Goal: Information Seeking & Learning: Find specific fact

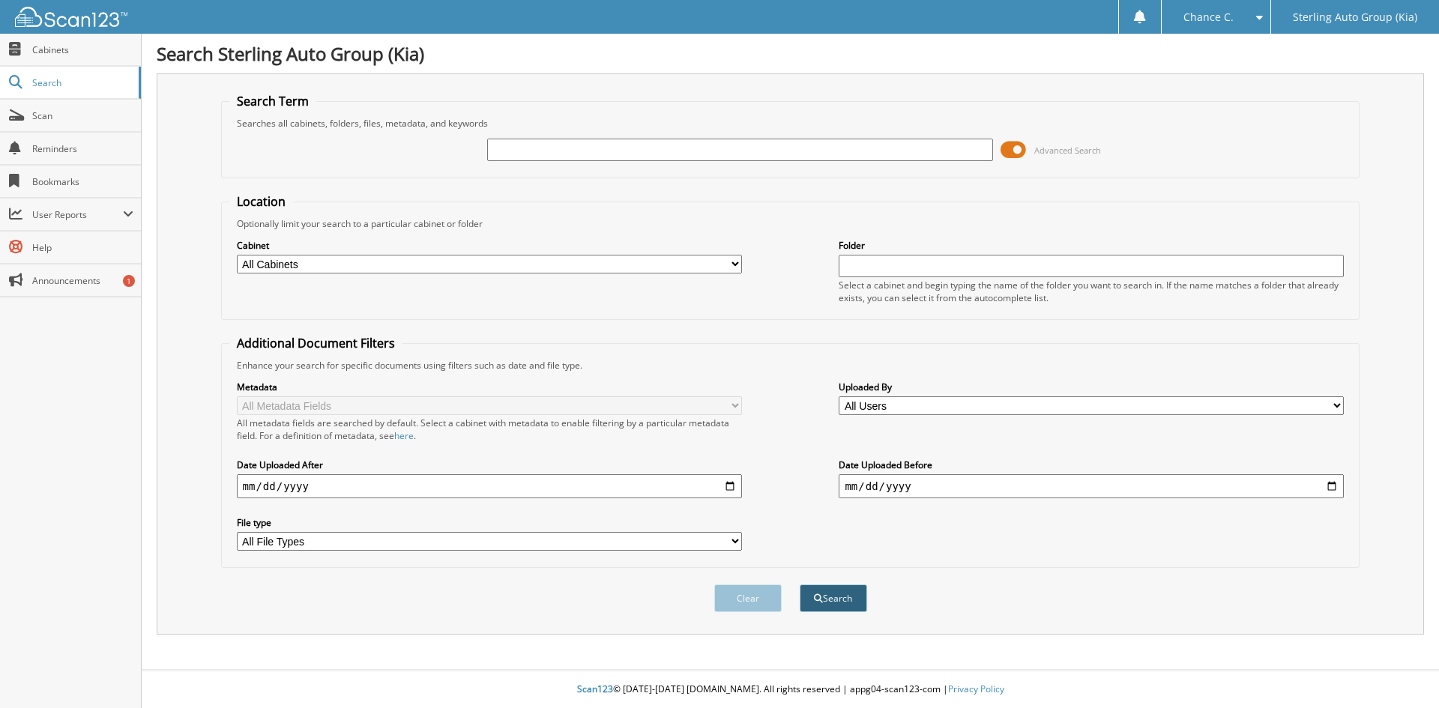
click at [851, 607] on button "Search" at bounding box center [833, 599] width 67 height 28
click at [555, 154] on input "text" at bounding box center [739, 150] width 505 height 22
type input "6253562"
click at [800, 585] on button "Search" at bounding box center [833, 599] width 67 height 28
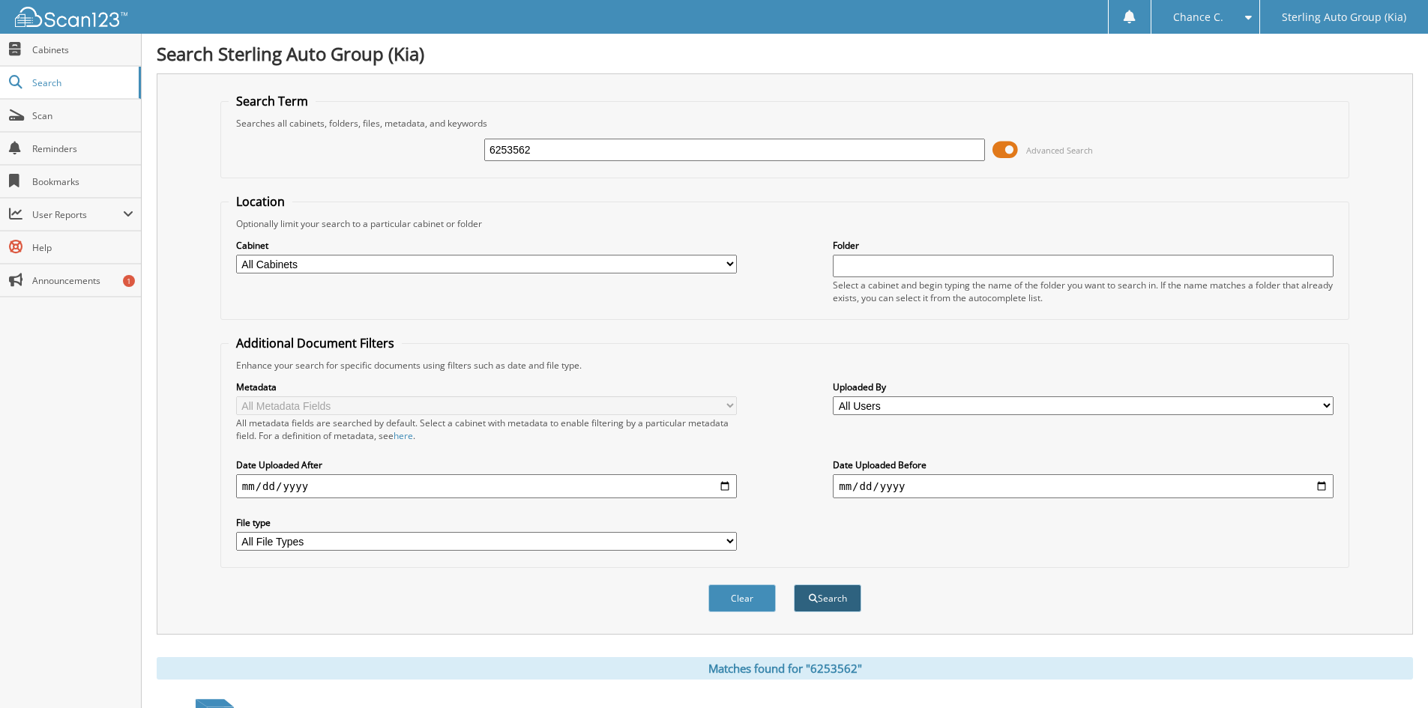
click at [825, 603] on button "Search" at bounding box center [827, 599] width 67 height 28
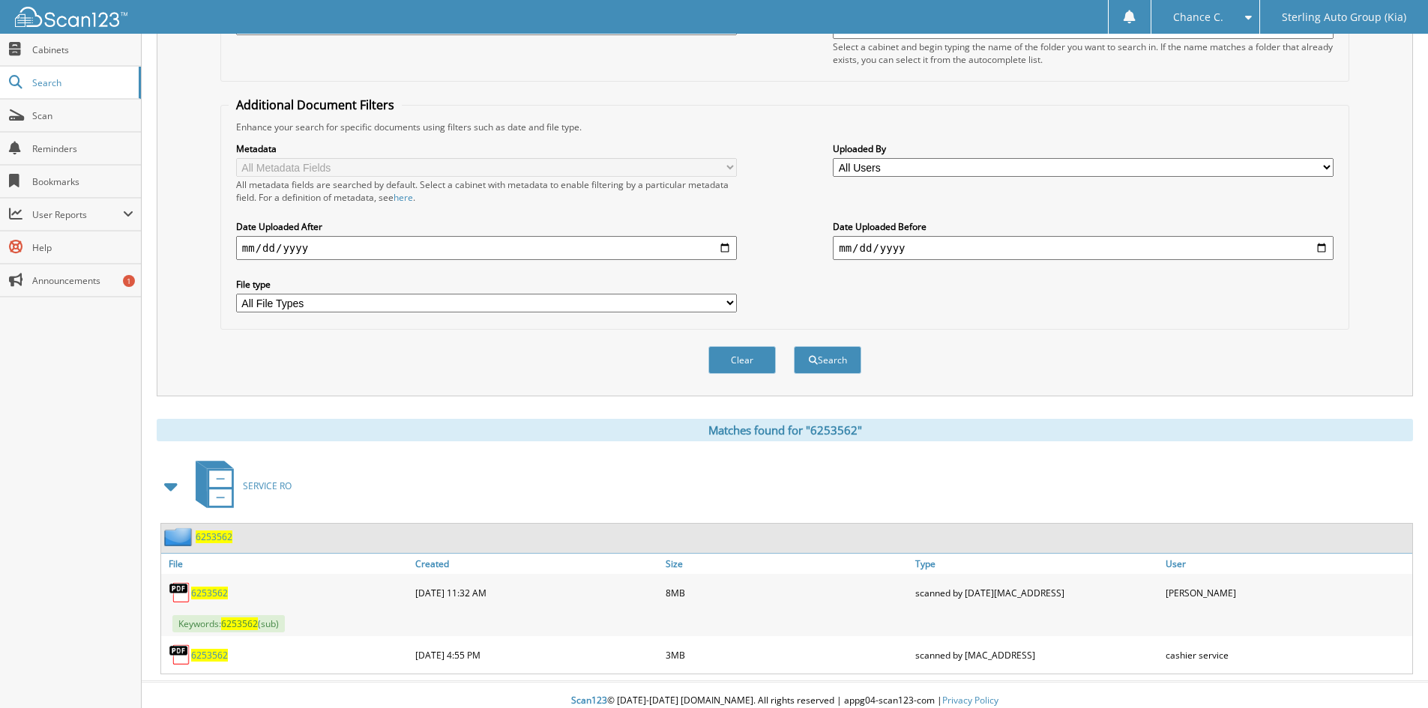
scroll to position [250, 0]
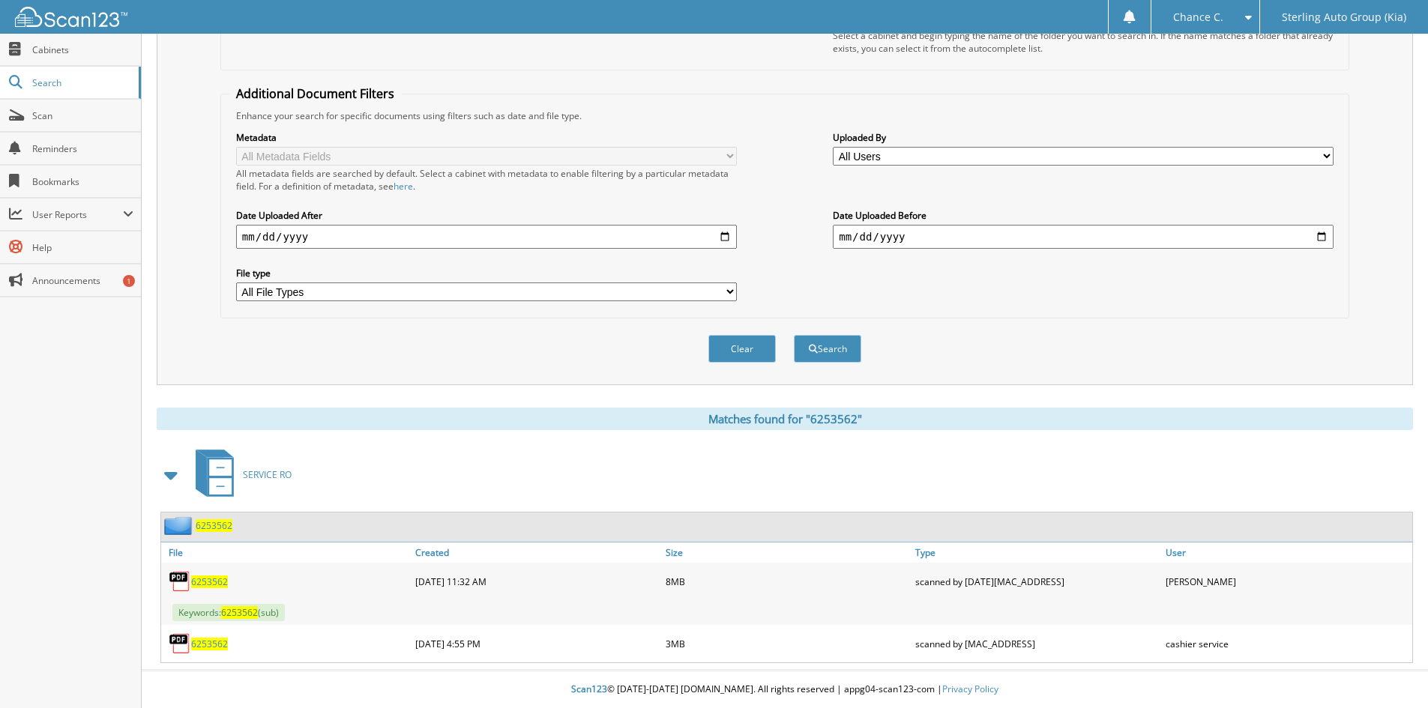
click at [219, 582] on span "6253562" at bounding box center [209, 582] width 37 height 13
